Goal: Transaction & Acquisition: Obtain resource

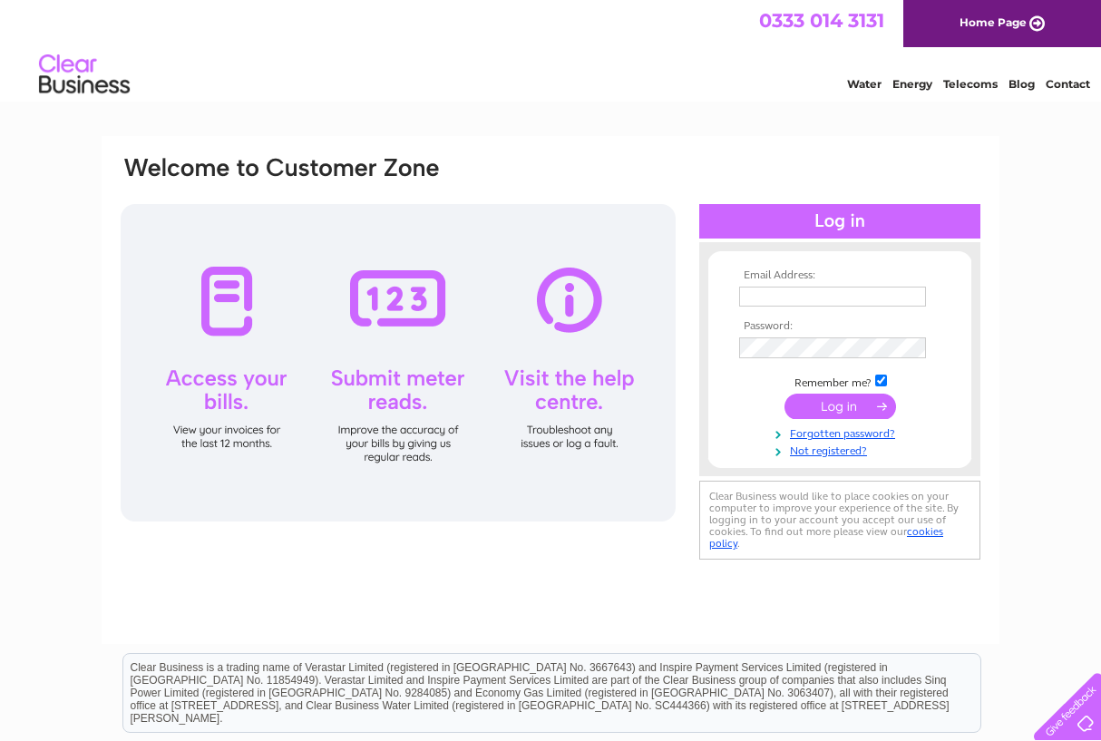
type input "[PERSON_NAME][EMAIL_ADDRESS][DOMAIN_NAME]"
click at [836, 404] on input "submit" at bounding box center [841, 407] width 112 height 25
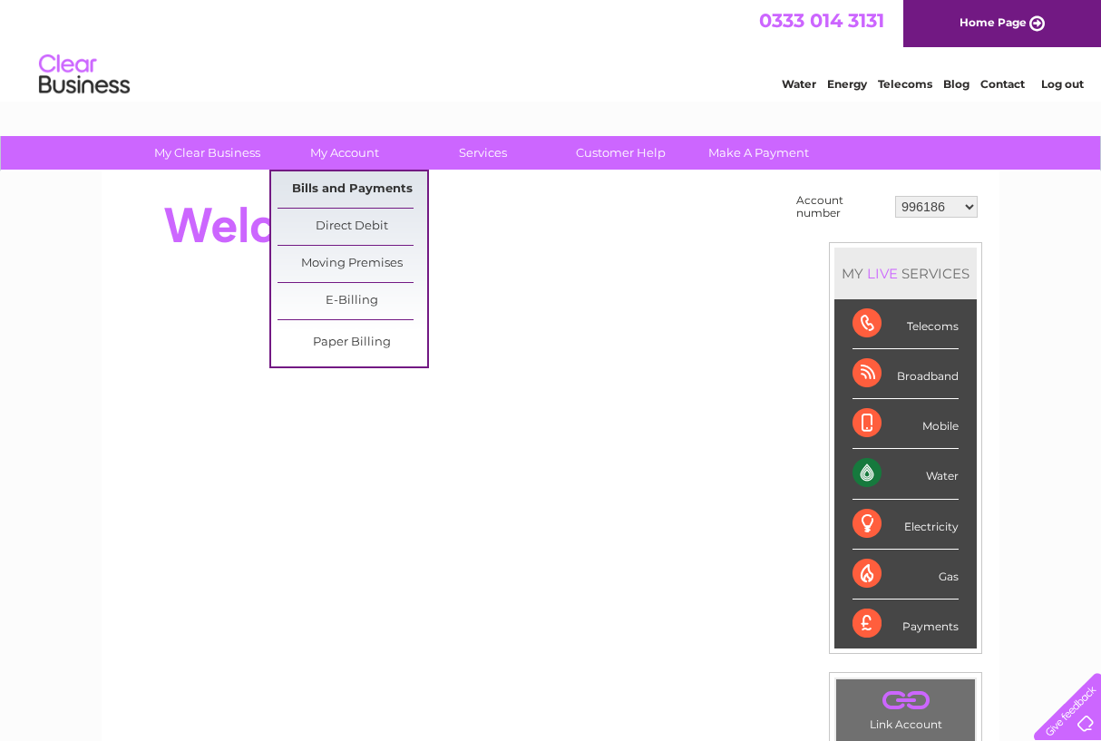
click at [348, 193] on link "Bills and Payments" at bounding box center [353, 189] width 150 height 36
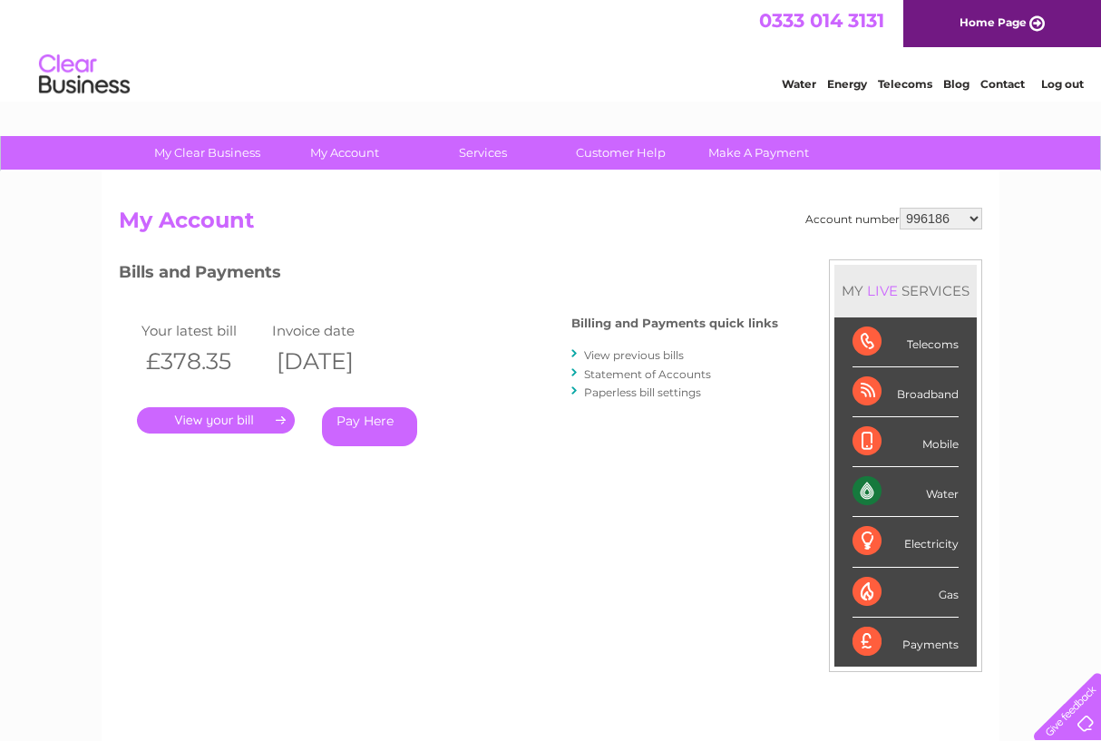
click at [230, 413] on link "." at bounding box center [216, 420] width 158 height 26
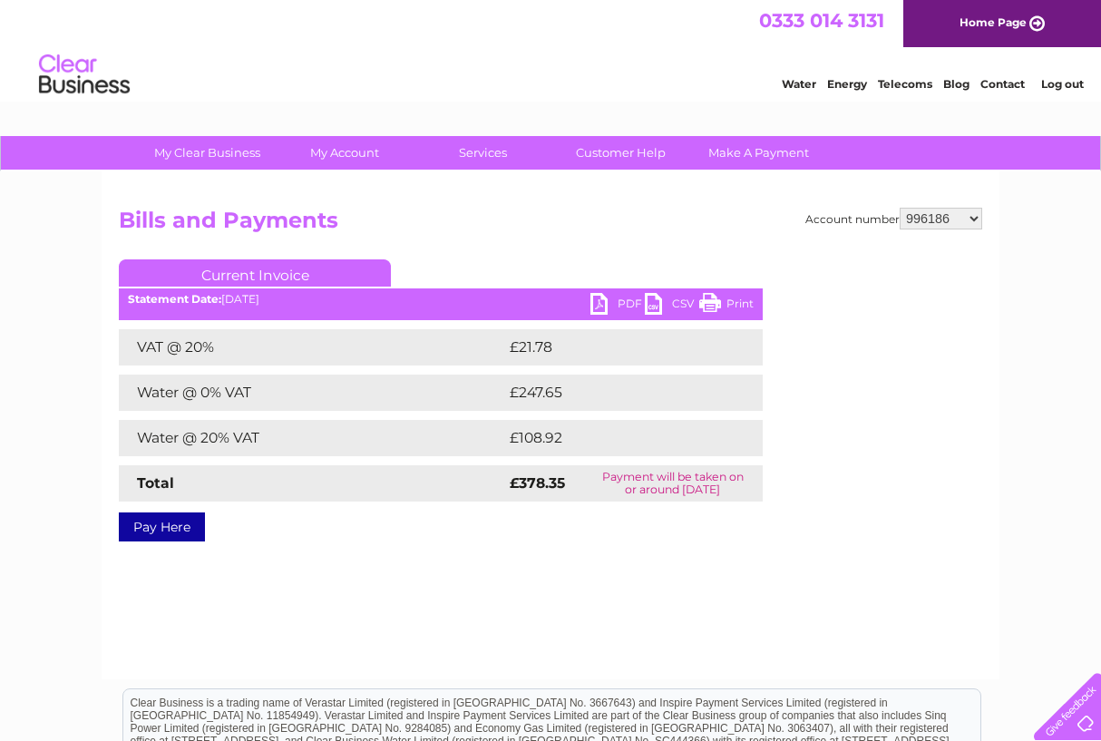
click at [605, 303] on link "PDF" at bounding box center [618, 306] width 54 height 26
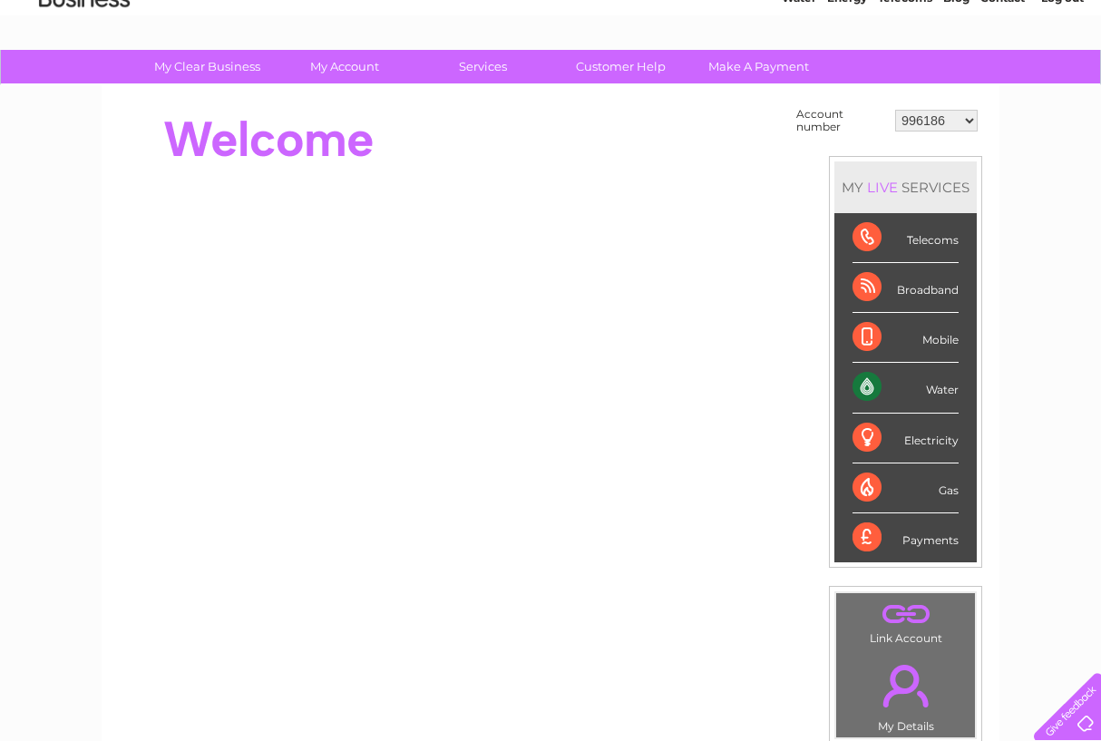
scroll to position [88, 0]
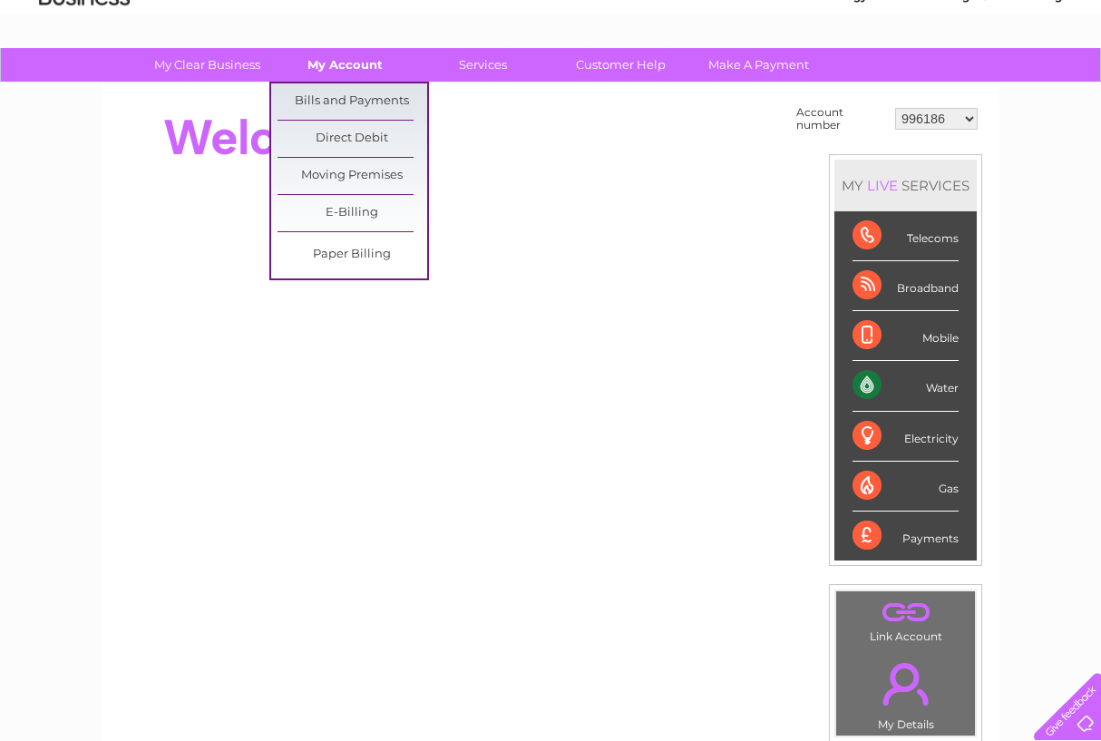
click at [366, 66] on link "My Account" at bounding box center [345, 65] width 150 height 34
click at [357, 97] on link "Bills and Payments" at bounding box center [353, 101] width 150 height 36
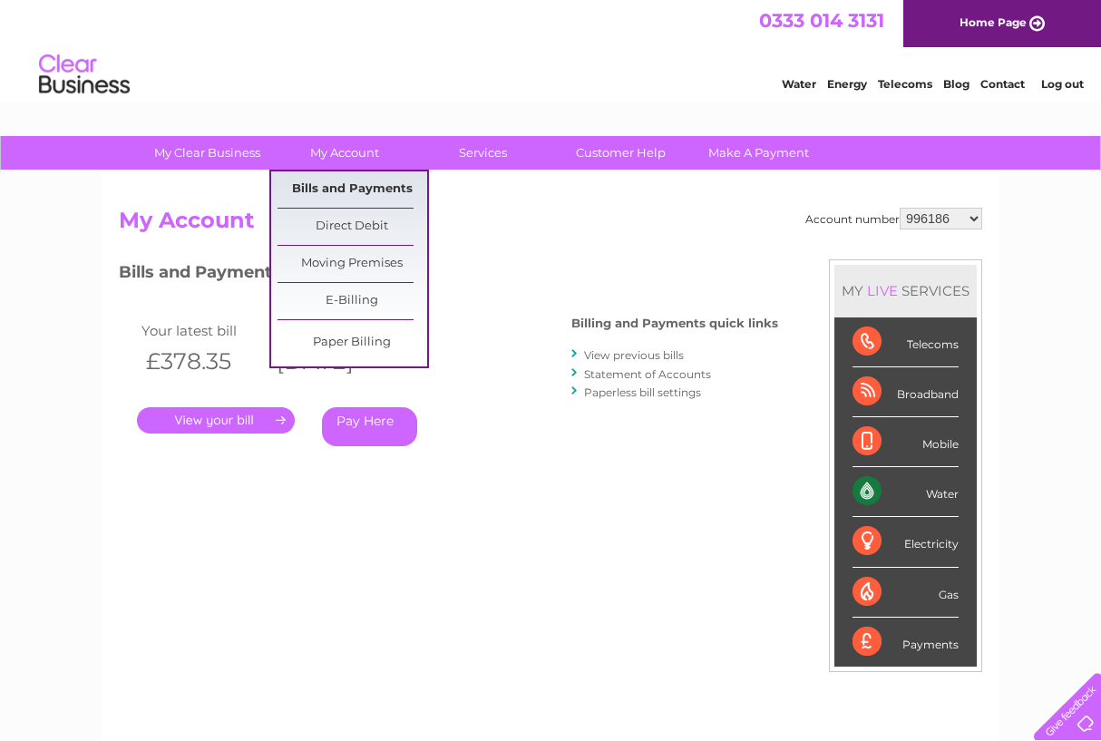
click at [337, 186] on link "Bills and Payments" at bounding box center [353, 189] width 150 height 36
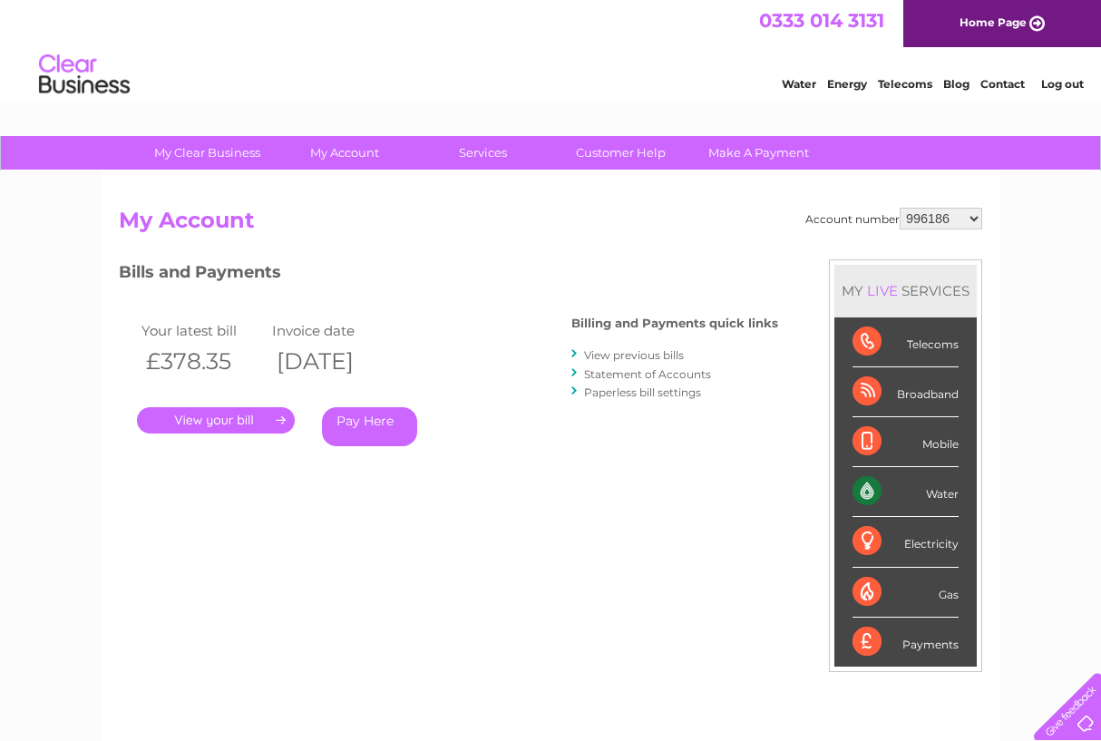
click at [628, 356] on link "View previous bills" at bounding box center [634, 355] width 100 height 14
